Goal: Transaction & Acquisition: Purchase product/service

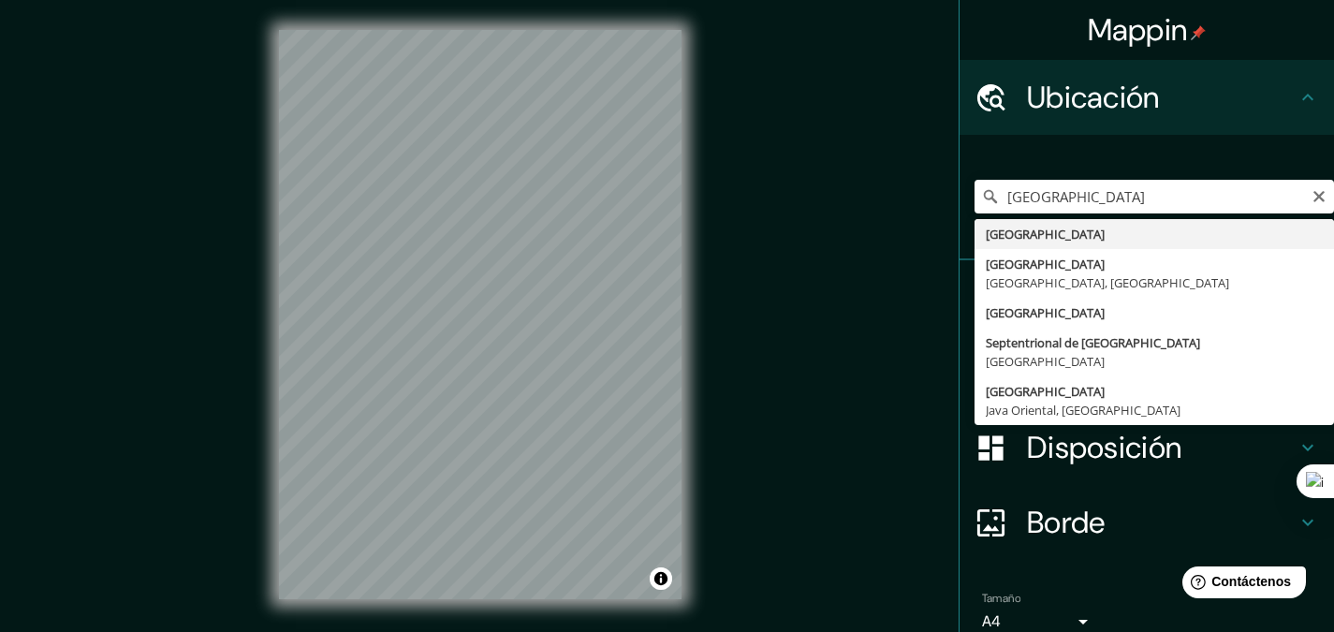
click at [1076, 188] on input "Sudáfrica" at bounding box center [1155, 197] width 360 height 34
drag, startPoint x: 1072, startPoint y: 192, endPoint x: 1000, endPoint y: 198, distance: 72.4
click at [1000, 198] on input "Sudáfrica" at bounding box center [1155, 197] width 360 height 34
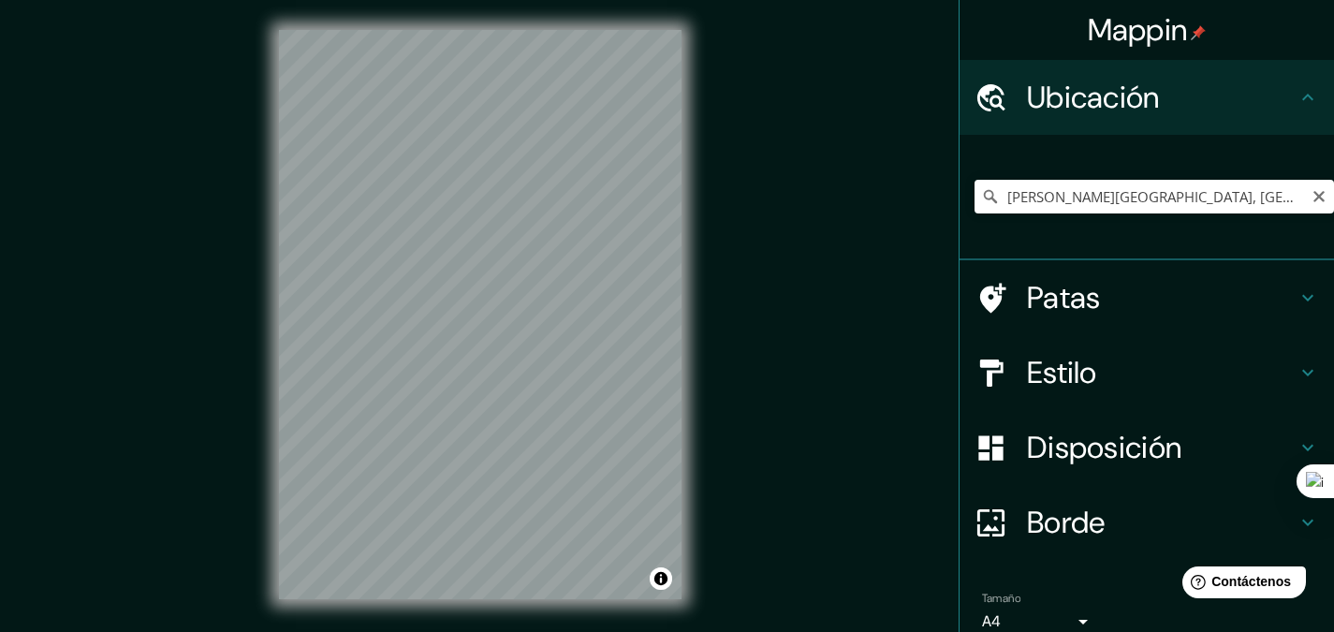
click at [1194, 186] on input "Sucre, Miranda, Venezuela" at bounding box center [1155, 197] width 360 height 34
drag, startPoint x: 1193, startPoint y: 189, endPoint x: 1038, endPoint y: 205, distance: 155.3
click at [1038, 205] on input "Sucre, Miranda, Venezuela" at bounding box center [1155, 197] width 360 height 34
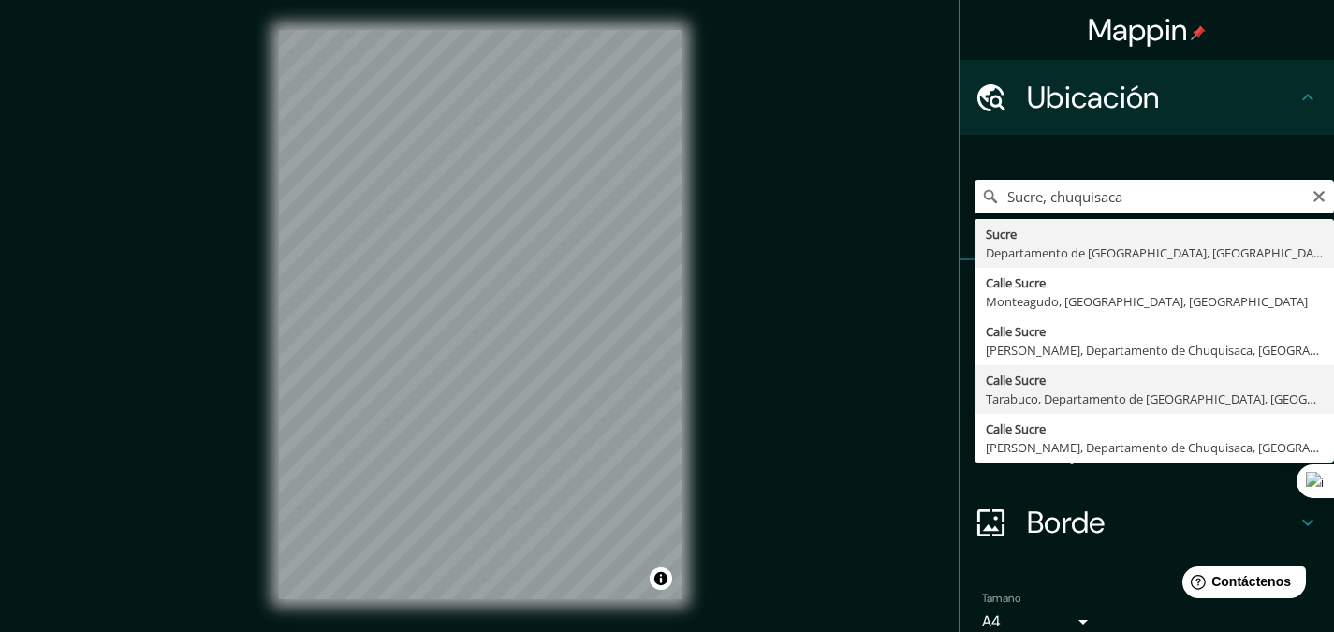
type input "Calle Sucre, Tarabuco, Departamento de Chuquisaca, Bolivia"
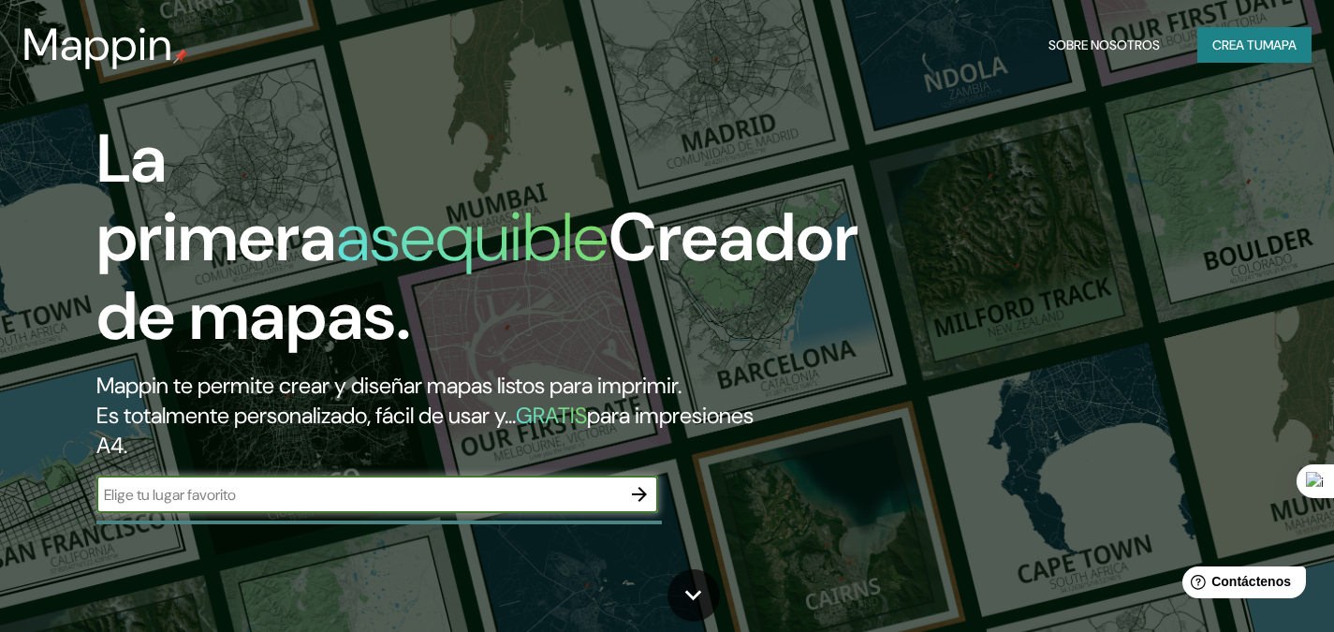
click at [638, 499] on icon "button" at bounding box center [639, 494] width 22 height 22
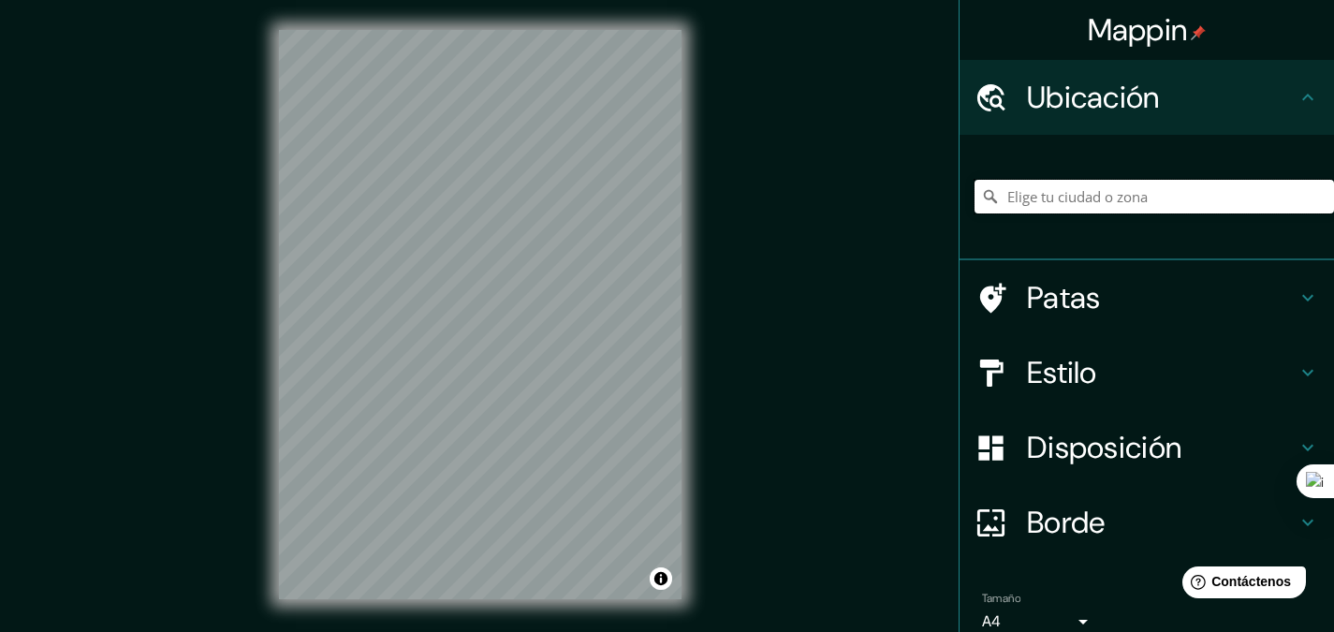
click at [1014, 188] on input "Elige tu ciudad o zona" at bounding box center [1155, 197] width 360 height 34
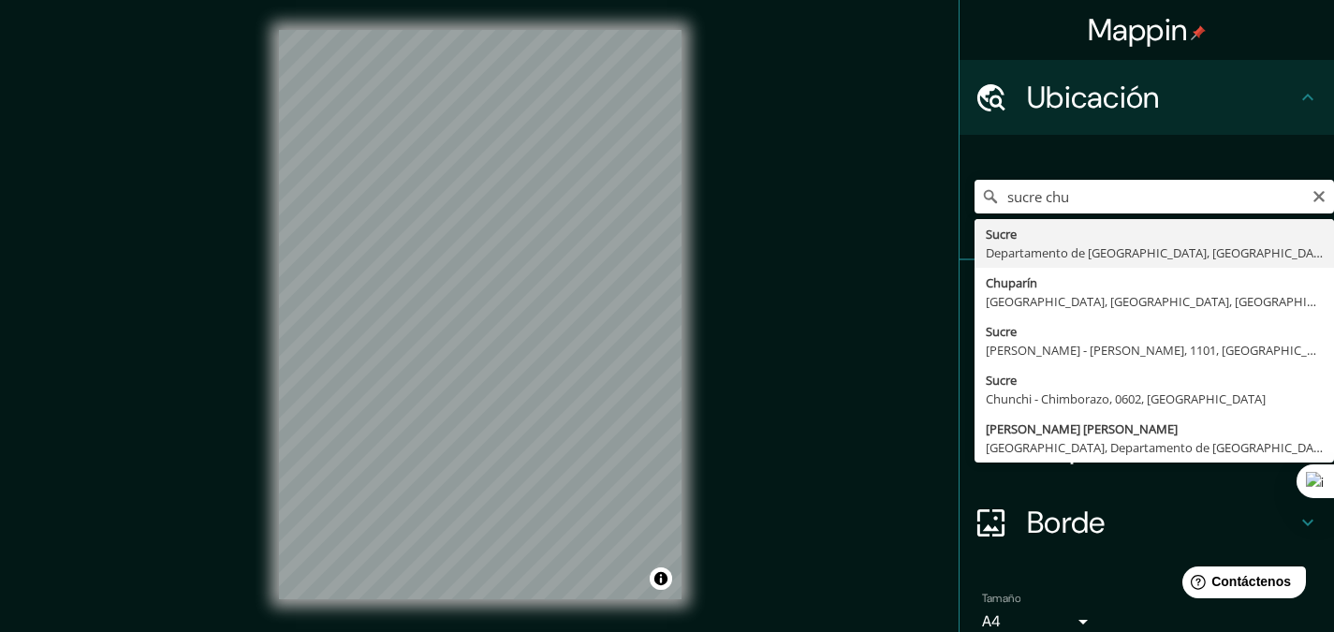
type input "[GEOGRAPHIC_DATA], Departamento de [GEOGRAPHIC_DATA], [GEOGRAPHIC_DATA]"
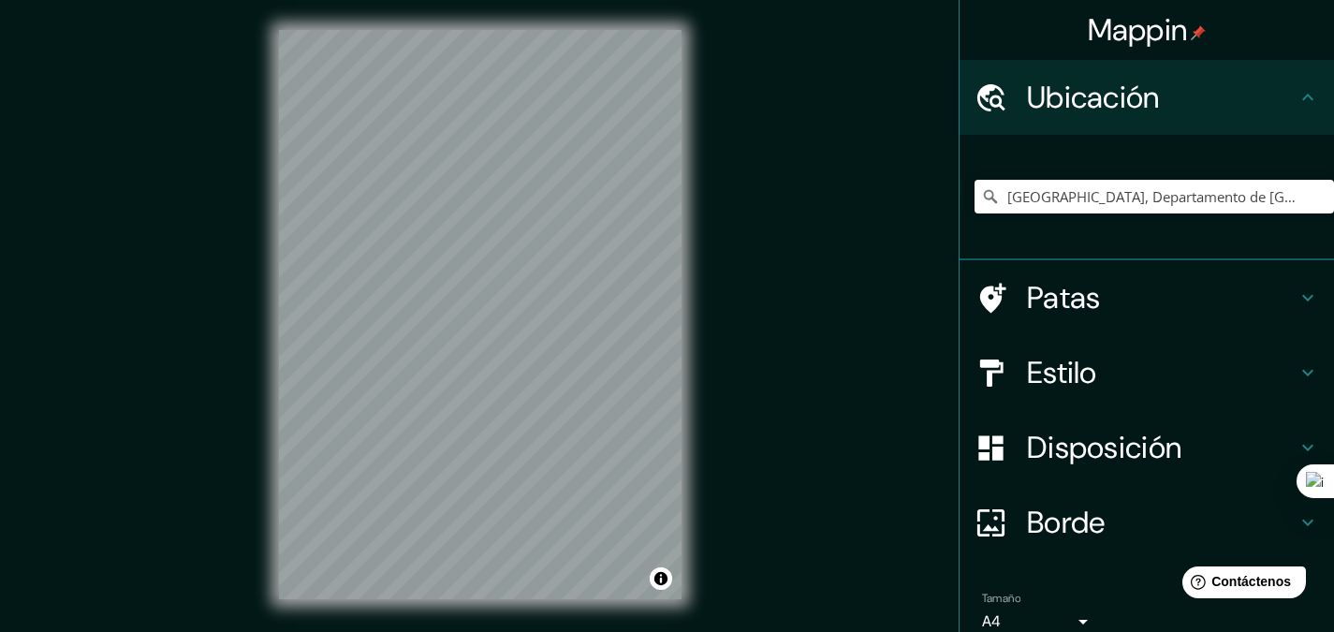
click at [1083, 356] on font "Estilo" at bounding box center [1062, 372] width 70 height 39
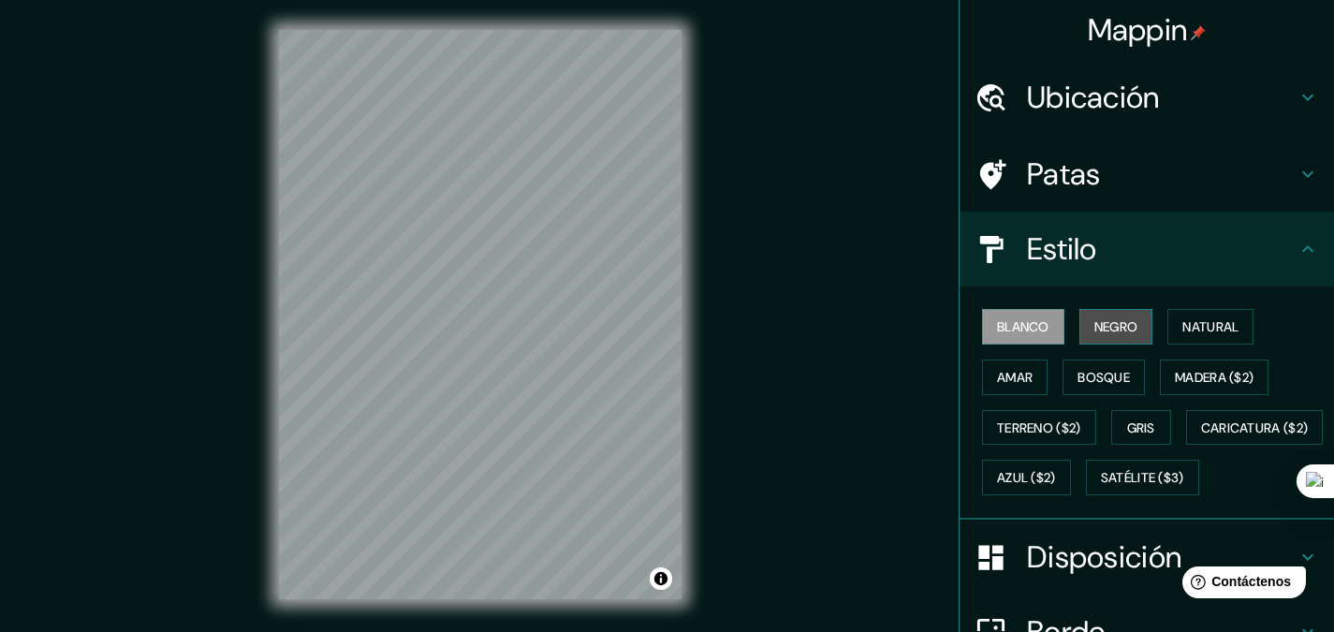
click at [1096, 329] on font "Negro" at bounding box center [1117, 326] width 44 height 17
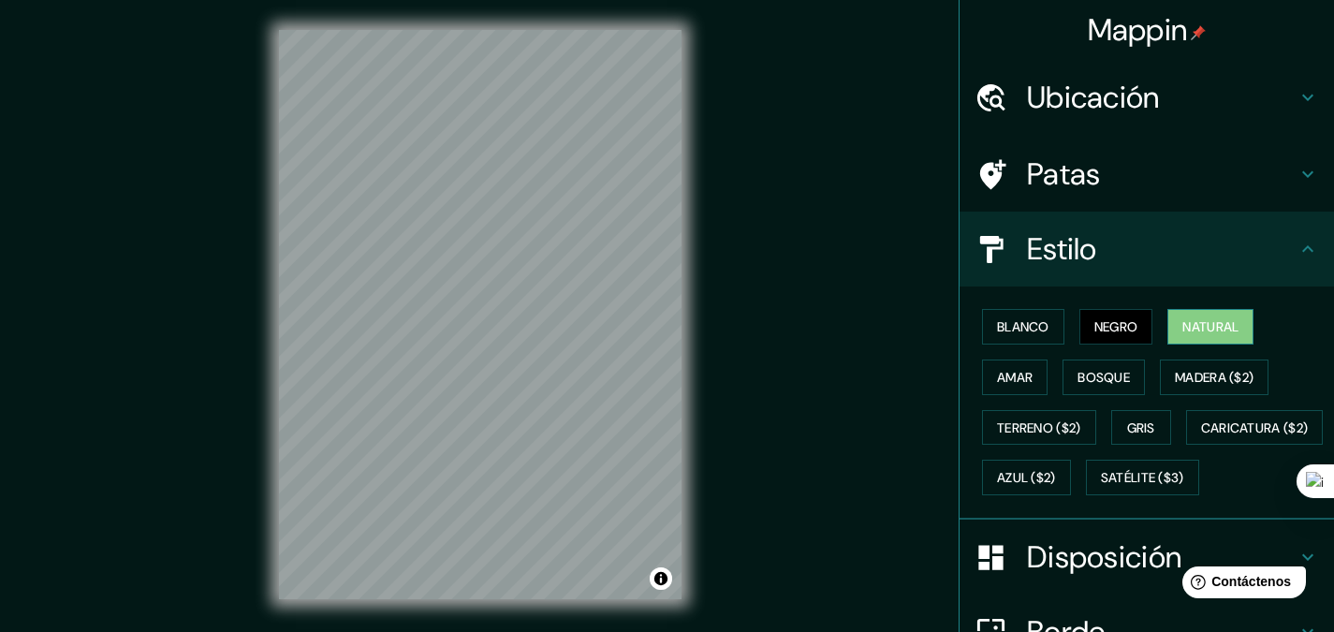
click at [1170, 330] on button "Natural" at bounding box center [1211, 327] width 86 height 36
click at [1021, 372] on font "Amar" at bounding box center [1015, 377] width 36 height 17
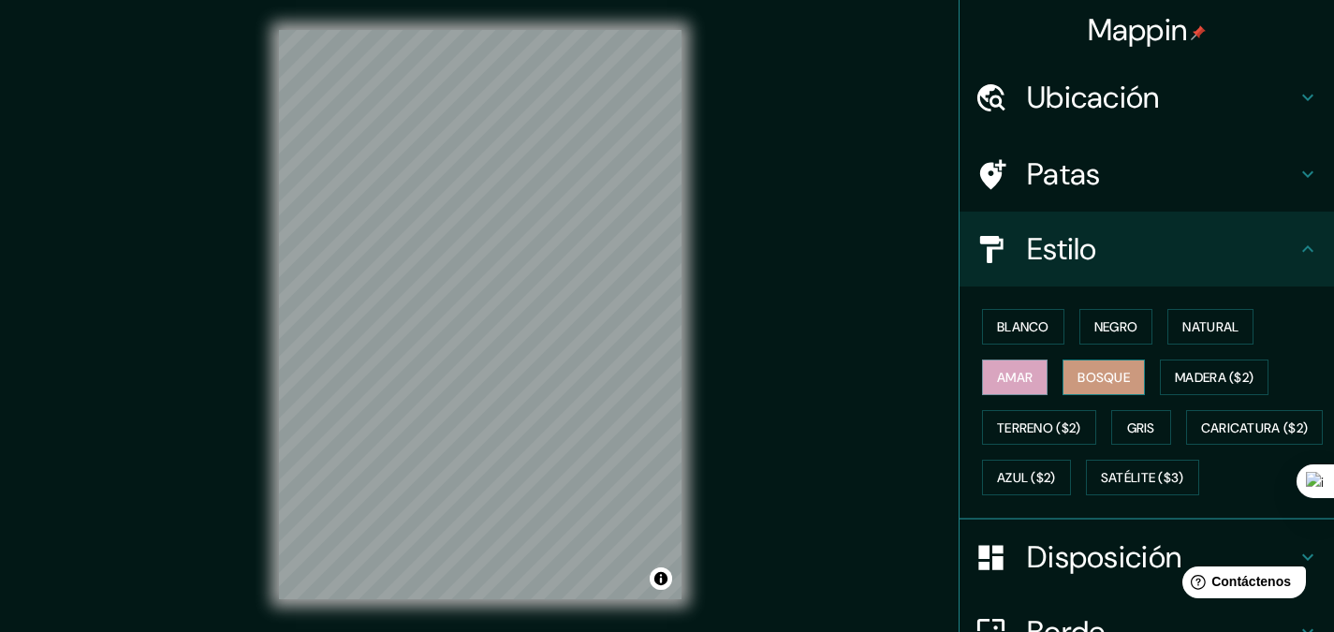
click at [1078, 377] on font "Bosque" at bounding box center [1104, 377] width 52 height 17
click at [1182, 382] on font "Madera ($2)" at bounding box center [1214, 377] width 79 height 17
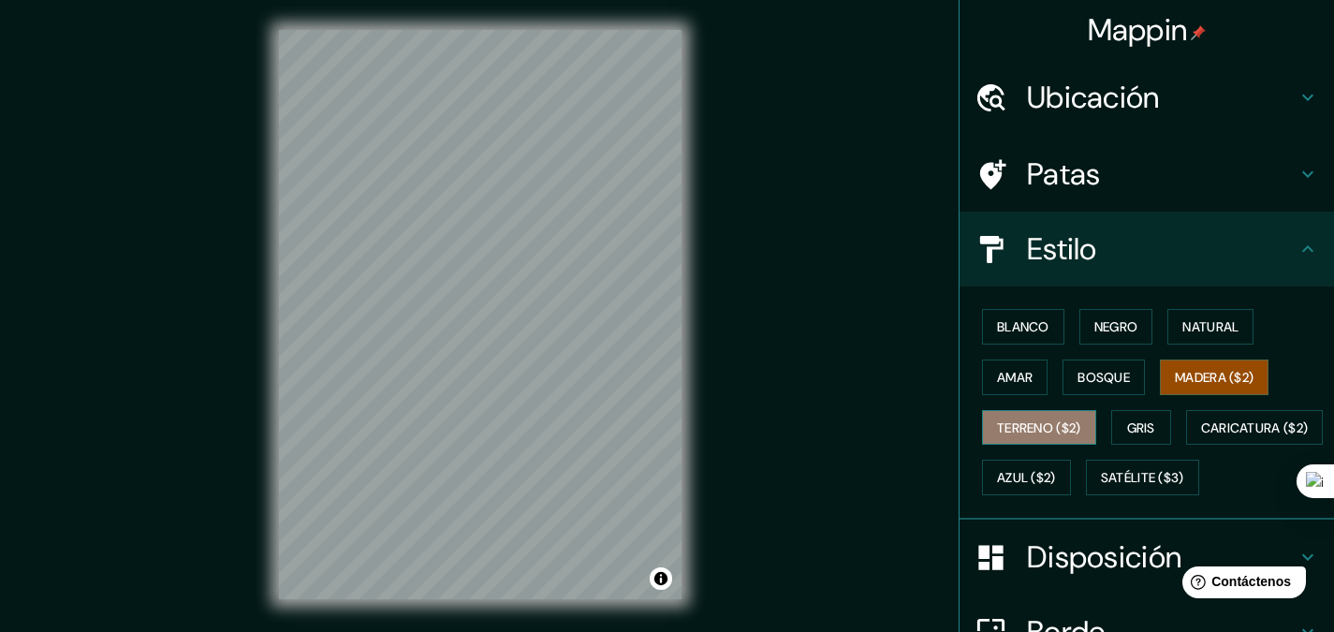
click at [997, 437] on font "Terreno ($2)" at bounding box center [1039, 428] width 84 height 24
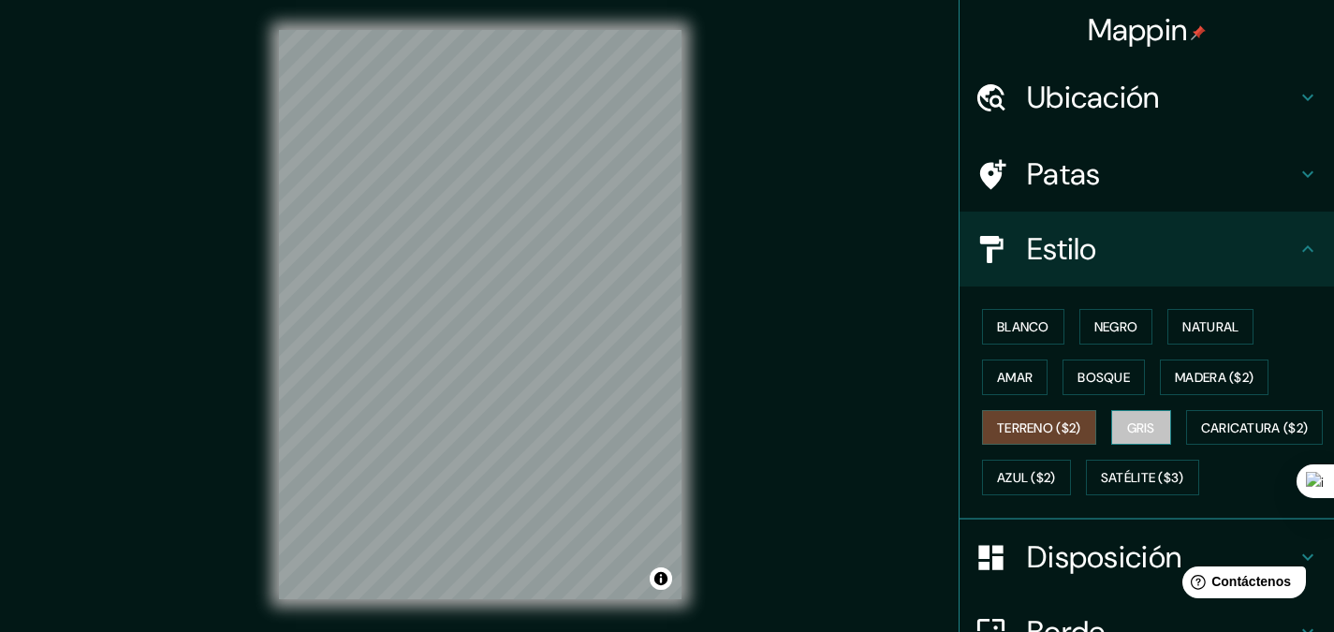
click at [1111, 423] on button "Gris" at bounding box center [1141, 428] width 60 height 36
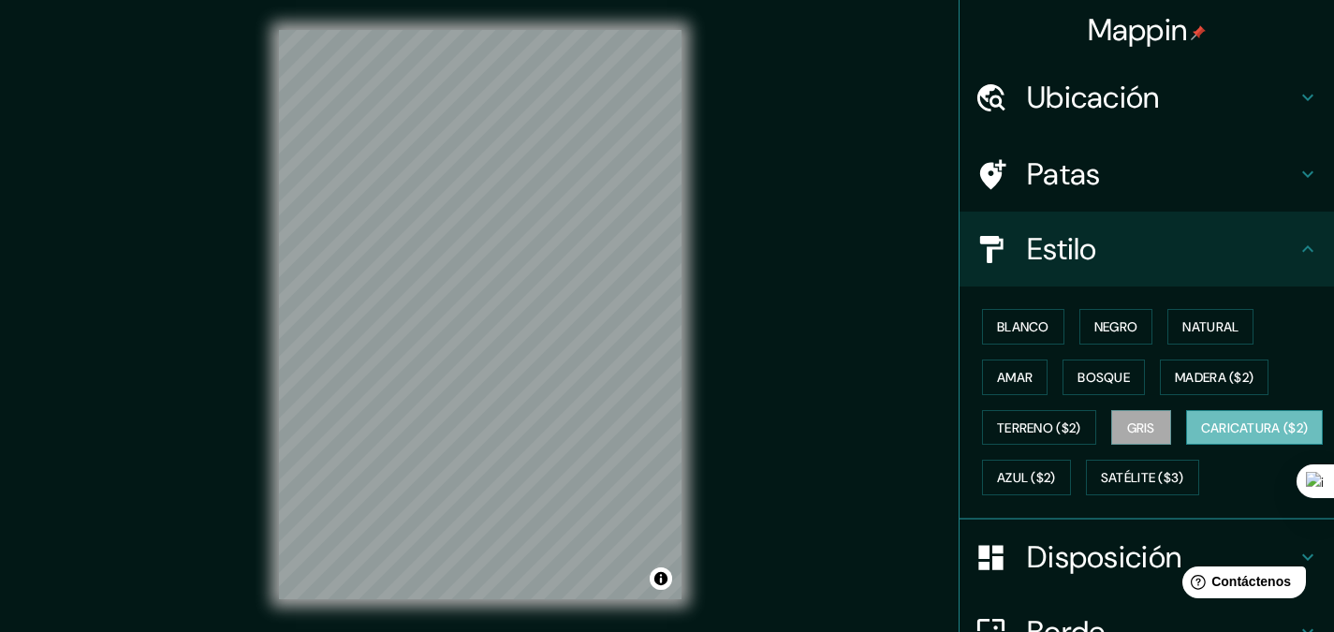
click at [1201, 436] on font "Caricatura ($2)" at bounding box center [1255, 427] width 108 height 17
click at [1056, 471] on font "Azul ($2)" at bounding box center [1026, 478] width 59 height 17
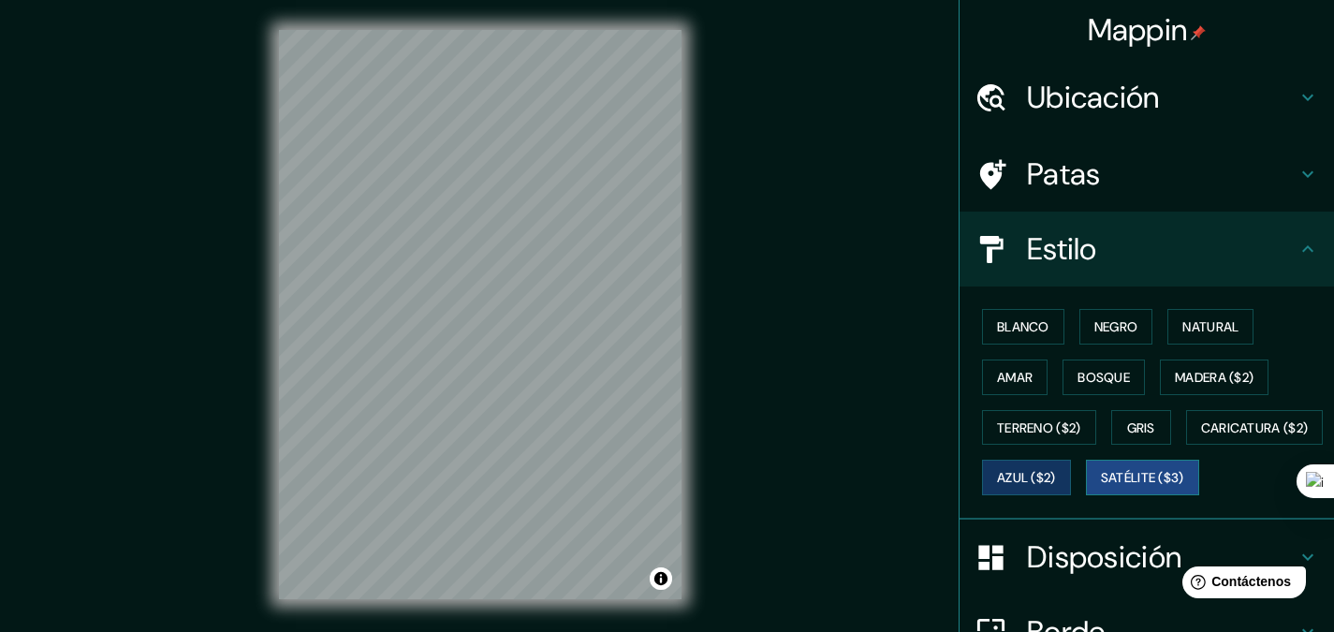
drag, startPoint x: 1050, startPoint y: 510, endPoint x: 1047, endPoint y: 522, distance: 12.5
click at [1086, 495] on button "Satélite ($3)" at bounding box center [1142, 478] width 113 height 36
click at [997, 331] on font "Blanco" at bounding box center [1023, 326] width 52 height 17
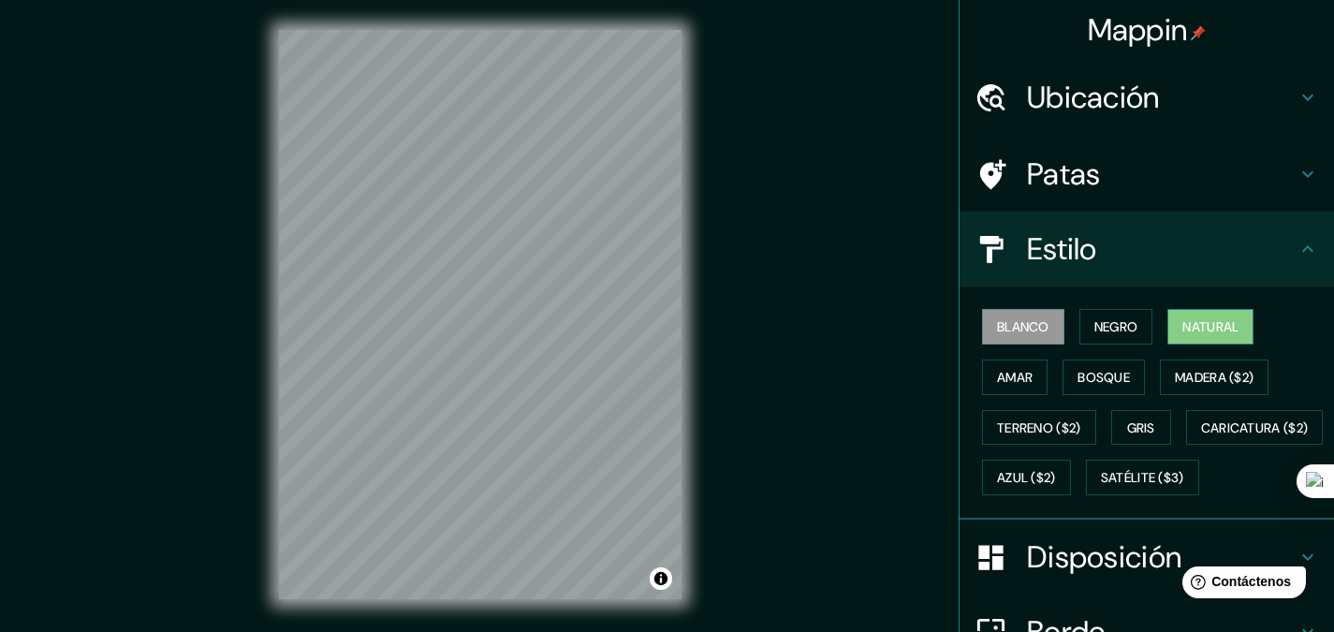
click at [1193, 321] on font "Natural" at bounding box center [1211, 326] width 56 height 17
click at [999, 322] on font "Blanco" at bounding box center [1023, 326] width 52 height 17
click at [1183, 318] on font "Natural" at bounding box center [1211, 326] width 56 height 17
